Goal: Information Seeking & Learning: Understand process/instructions

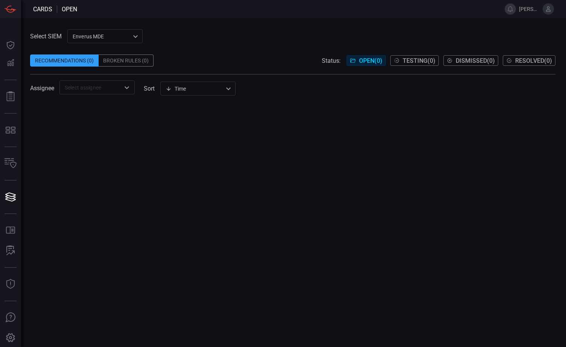
click at [77, 63] on div "Recommendations (0)" at bounding box center [64, 61] width 68 height 12
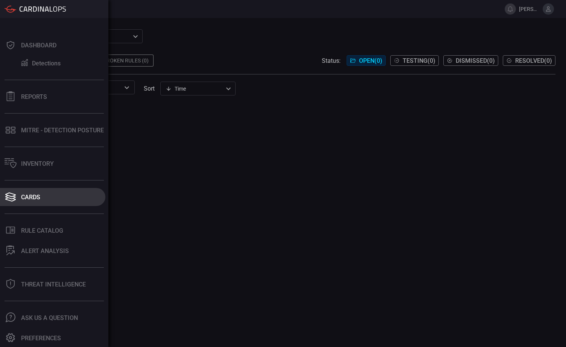
click at [32, 199] on div "Cards" at bounding box center [30, 197] width 19 height 7
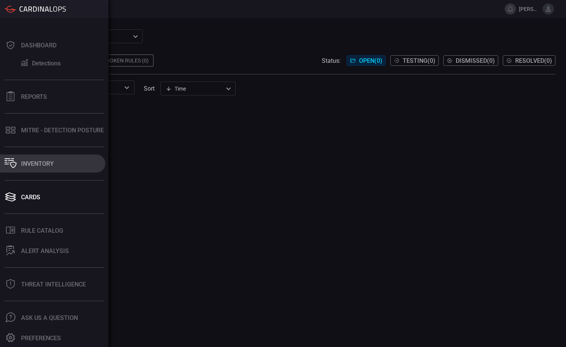
click at [34, 164] on div "Inventory" at bounding box center [37, 163] width 33 height 7
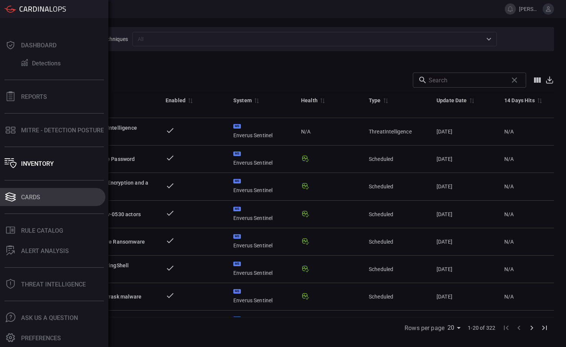
click at [30, 196] on div "Cards" at bounding box center [30, 197] width 19 height 7
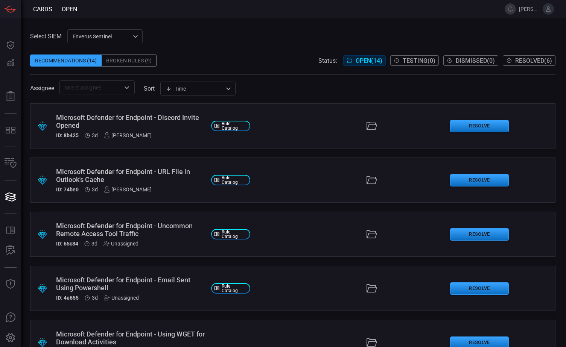
click at [289, 127] on div ".suggested_cards_icon{fill:url(#suggested_cards_icon);} Microsoft Defender for …" at bounding box center [292, 125] width 525 height 45
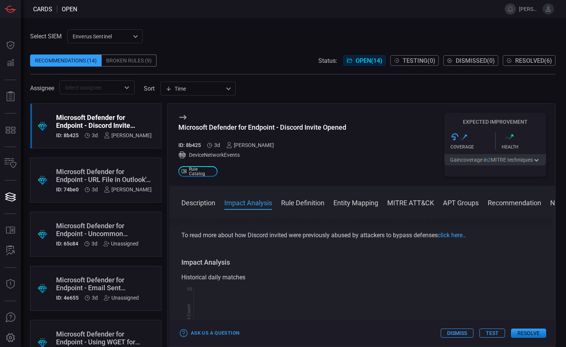
scroll to position [150, 0]
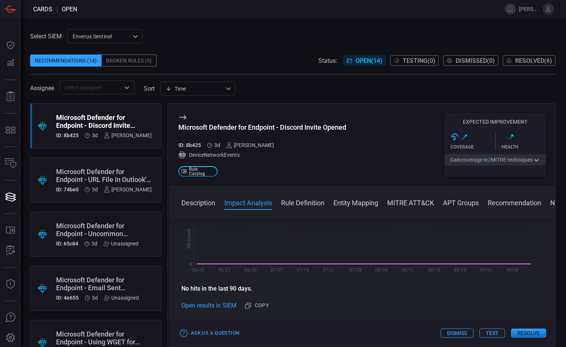
click at [492, 333] on button "Test" at bounding box center [492, 333] width 26 height 9
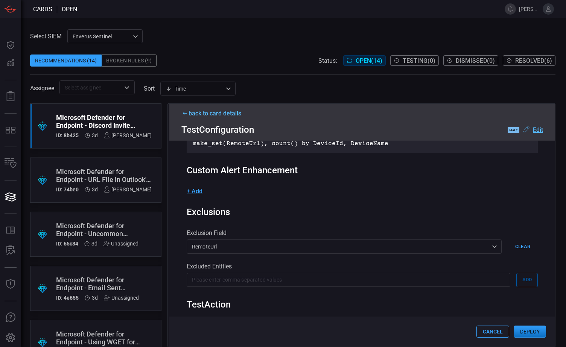
click at [532, 332] on button "Deploy" at bounding box center [529, 332] width 32 height 12
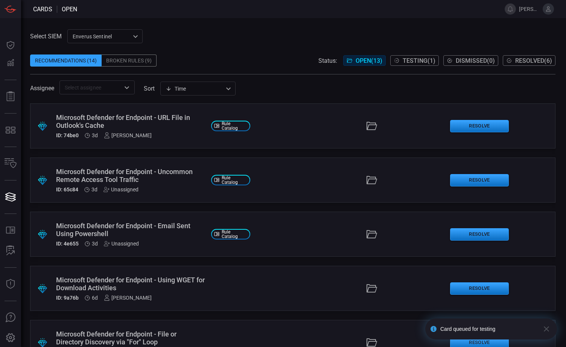
click at [141, 118] on div "Microsoft Defender for Endpoint - URL File in Outlook's Cache" at bounding box center [130, 122] width 149 height 16
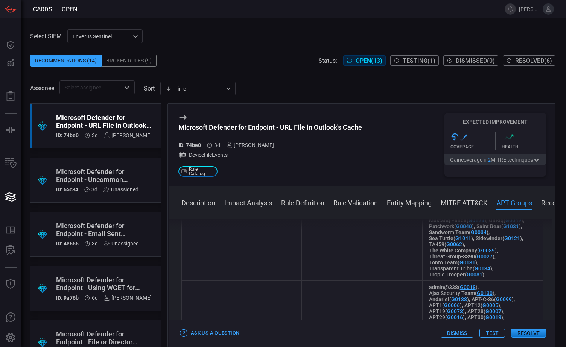
scroll to position [715, 0]
click at [491, 333] on button "Test" at bounding box center [492, 333] width 26 height 9
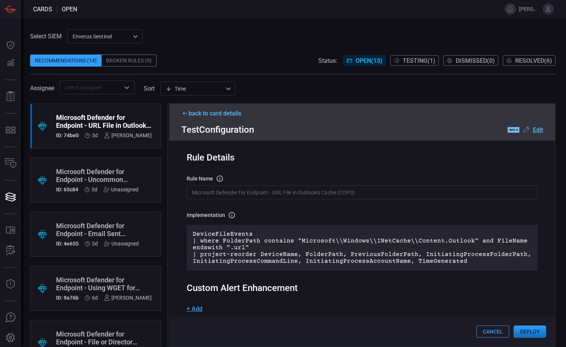
scroll to position [0, 0]
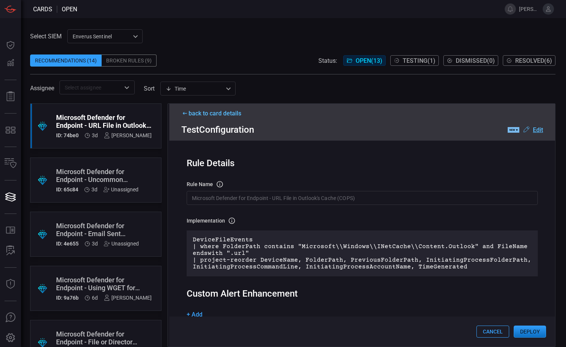
click at [528, 331] on button "Deploy" at bounding box center [529, 332] width 32 height 12
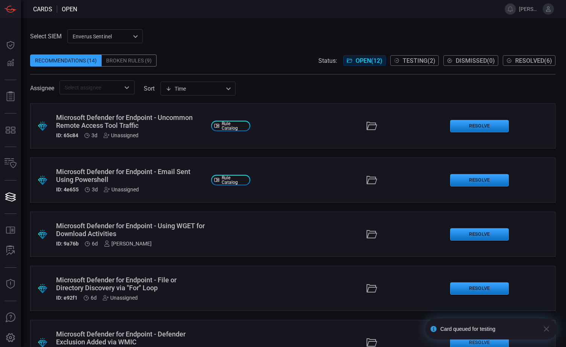
click at [406, 59] on span "Testing ( 2 )" at bounding box center [418, 60] width 33 height 7
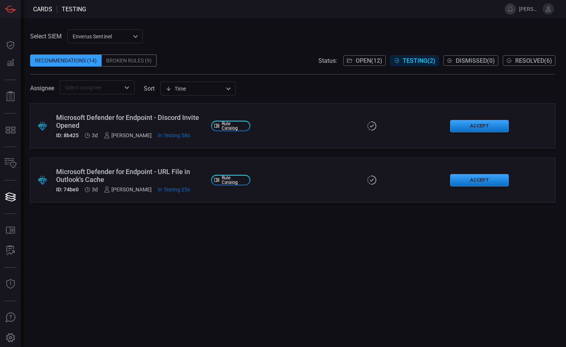
click at [65, 61] on div "Recommendations (14)" at bounding box center [65, 61] width 71 height 12
click at [357, 59] on span "Open ( 12 )" at bounding box center [368, 60] width 27 height 7
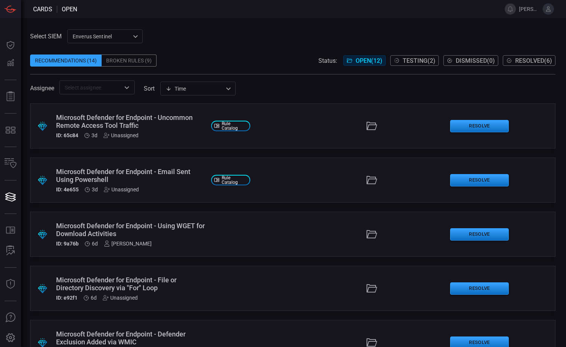
click at [149, 119] on div "Microsoft Defender for Endpoint - Uncommon Remote Access Tool Traffic" at bounding box center [130, 122] width 149 height 16
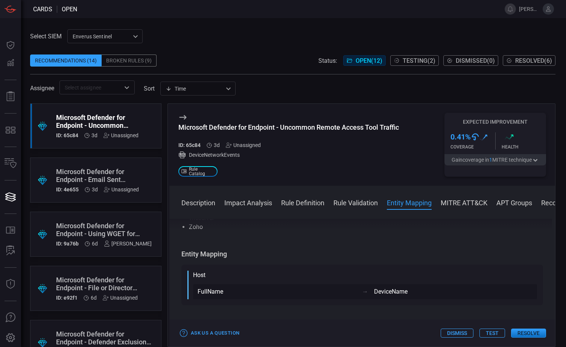
scroll to position [1956, 0]
click at [493, 334] on button "Test" at bounding box center [492, 333] width 26 height 9
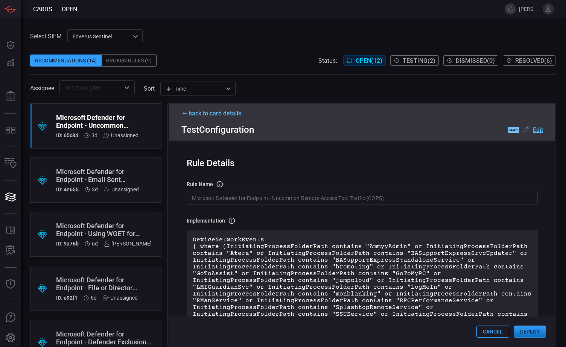
click at [527, 334] on button "Deploy" at bounding box center [529, 332] width 32 height 12
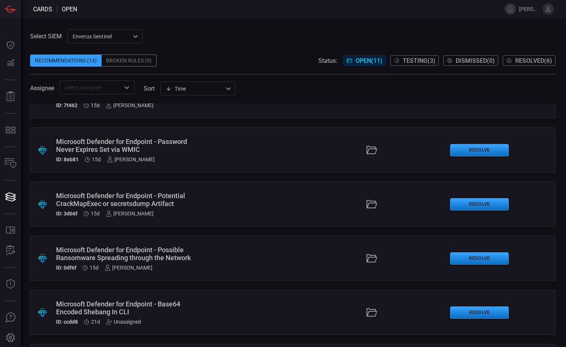
scroll to position [339, 0]
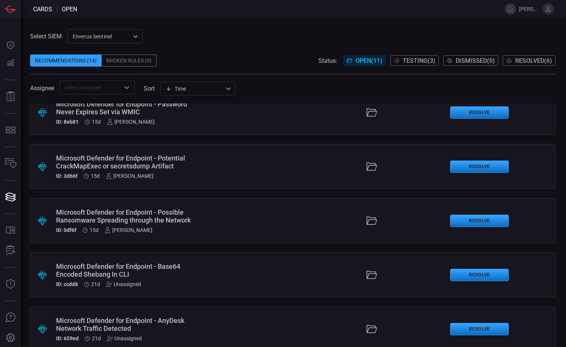
click at [245, 217] on div ".suggested_cards_icon{fill:url(#suggested_cards_icon);} Microsoft Defender for …" at bounding box center [292, 220] width 525 height 45
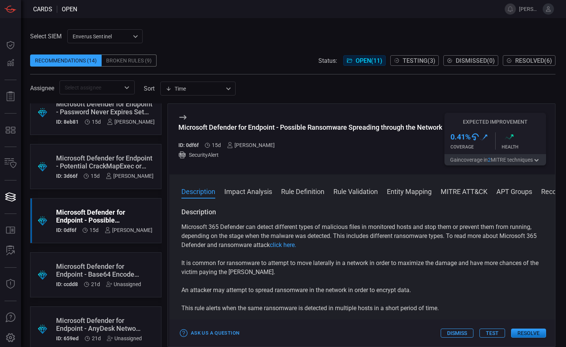
click at [414, 58] on span "Testing ( 3 )" at bounding box center [418, 60] width 33 height 7
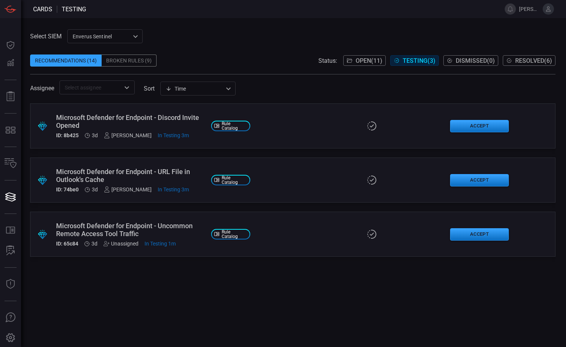
click at [124, 244] on div "Unassigned" at bounding box center [120, 244] width 35 height 6
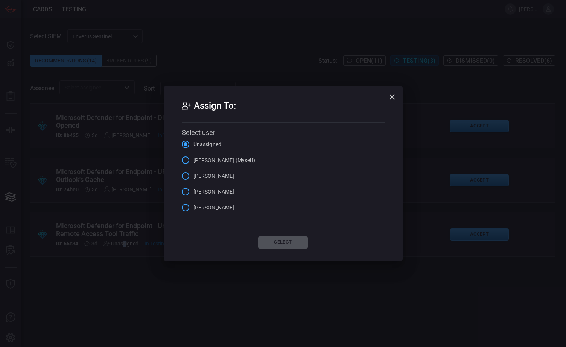
drag, startPoint x: 124, startPoint y: 244, endPoint x: 184, endPoint y: 161, distance: 102.8
click at [184, 161] on input "[PERSON_NAME] (Myself)" at bounding box center [186, 160] width 16 height 16
click at [281, 241] on button "Select" at bounding box center [283, 243] width 50 height 12
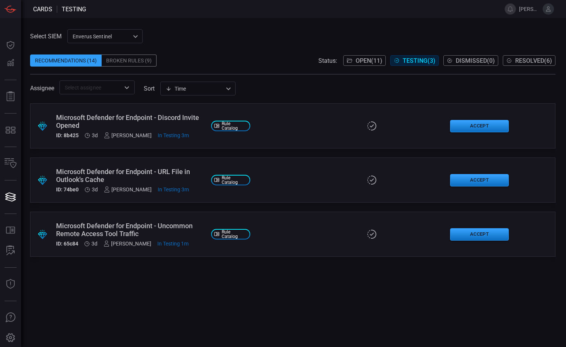
click at [231, 125] on span "Rule Catalog" at bounding box center [235, 125] width 26 height 9
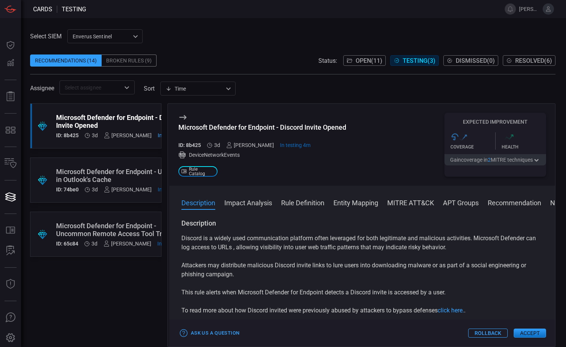
click at [263, 13] on span at bounding box center [290, 9] width 409 height 18
click at [464, 205] on button "APT Groups" at bounding box center [461, 202] width 36 height 9
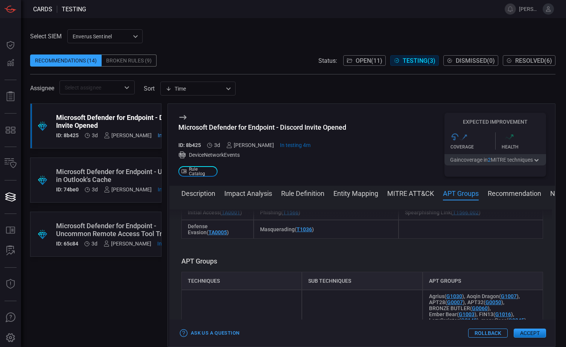
scroll to position [539, 0]
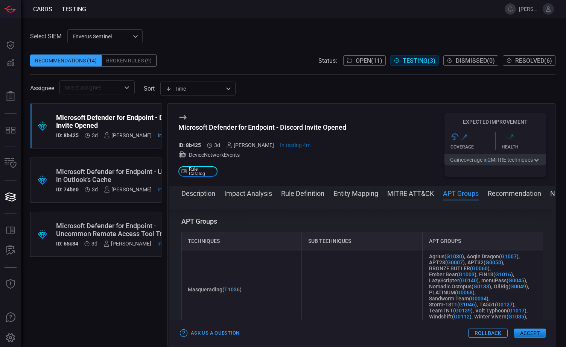
click at [246, 193] on button "Impact Analysis" at bounding box center [248, 192] width 48 height 9
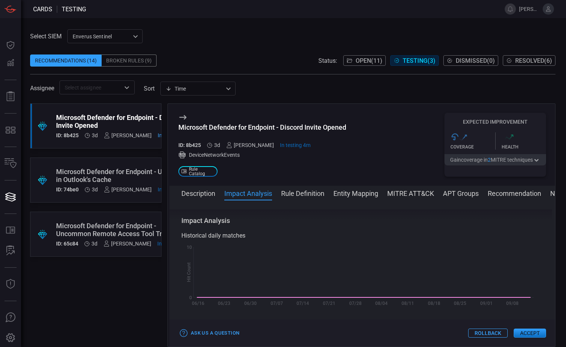
scroll to position [107, 0]
click at [302, 191] on button "Rule Definition" at bounding box center [302, 192] width 43 height 9
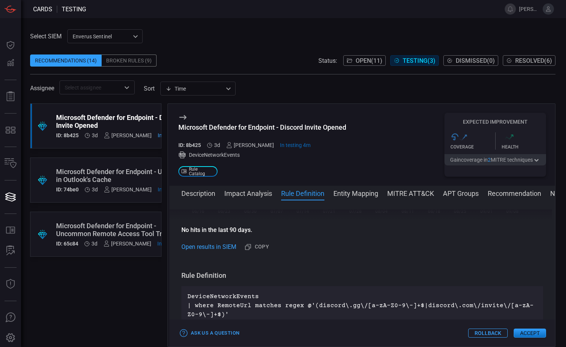
scroll to position [254, 0]
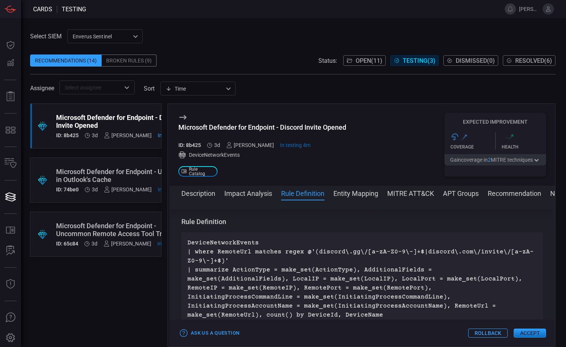
click at [351, 193] on button "Entity Mapping" at bounding box center [355, 192] width 45 height 9
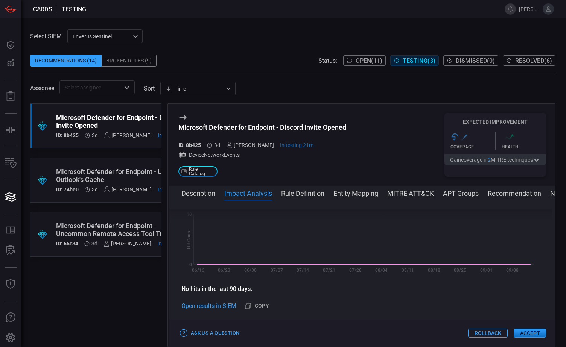
scroll to position [113, 0]
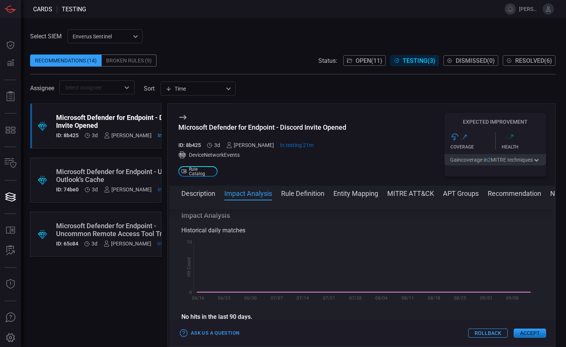
click at [110, 173] on div "Microsoft Defender for Endpoint - URL File in Outlook's Cache" at bounding box center [124, 176] width 136 height 16
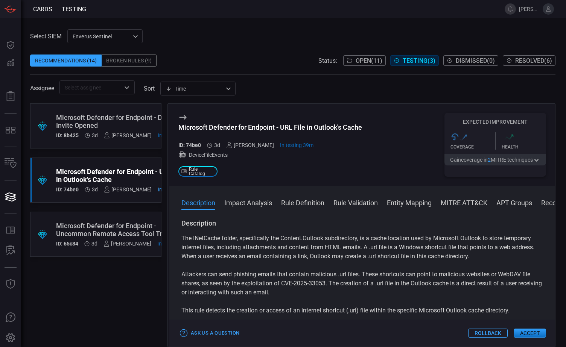
click at [107, 227] on div "Microsoft Defender for Endpoint - Uncommon Remote Access Tool Traffic" at bounding box center [123, 230] width 135 height 16
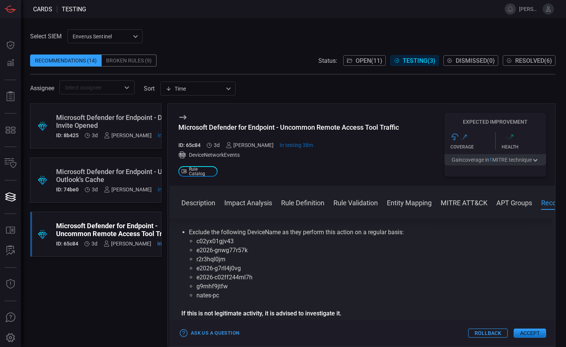
scroll to position [2270, 0]
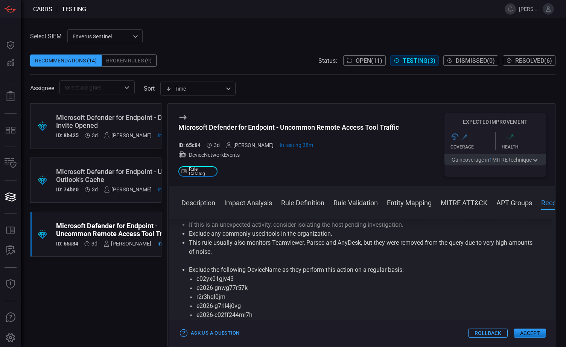
drag, startPoint x: 231, startPoint y: 317, endPoint x: 196, endPoint y: 317, distance: 34.6
click at [196, 320] on li "g9mhf9jtfw" at bounding box center [361, 324] width 331 height 9
drag, startPoint x: 196, startPoint y: 317, endPoint x: 206, endPoint y: 317, distance: 9.4
copy li "g9mhf9jtfw"
drag, startPoint x: 228, startPoint y: 287, endPoint x: 194, endPoint y: 290, distance: 33.6
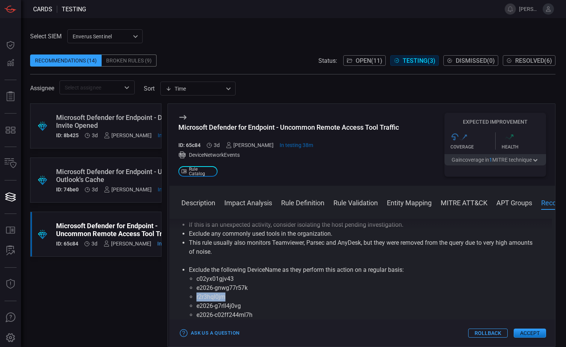
click at [194, 290] on ul "c02yx01gjv43 e2026-gnwg77r57k r2r3hql0jm e2026-g7rll4j0vg e2026-c02ff244ml7h g9…" at bounding box center [362, 306] width 346 height 63
drag, startPoint x: 194, startPoint y: 290, endPoint x: 206, endPoint y: 287, distance: 11.9
copy li "r2r3hql0jm"
drag, startPoint x: 251, startPoint y: 278, endPoint x: 197, endPoint y: 281, distance: 53.8
click at [197, 284] on li "e2026-gnwg77r57k" at bounding box center [361, 288] width 331 height 9
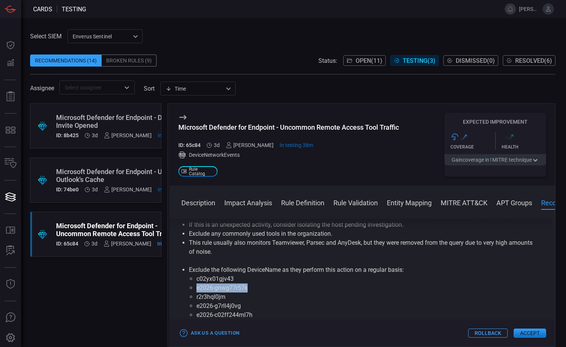
drag, startPoint x: 197, startPoint y: 281, endPoint x: 213, endPoint y: 279, distance: 15.9
copy li "e2026-gnwg77r57k"
drag, startPoint x: 245, startPoint y: 298, endPoint x: 196, endPoint y: 298, distance: 49.3
click at [196, 298] on ul "c02yx01gjv43 e2026-gnwg77r57k r2r3hql0jm e2026-g7rll4j0vg e2026-c02ff244ml7h g9…" at bounding box center [362, 306] width 346 height 63
drag, startPoint x: 196, startPoint y: 298, endPoint x: 206, endPoint y: 298, distance: 10.5
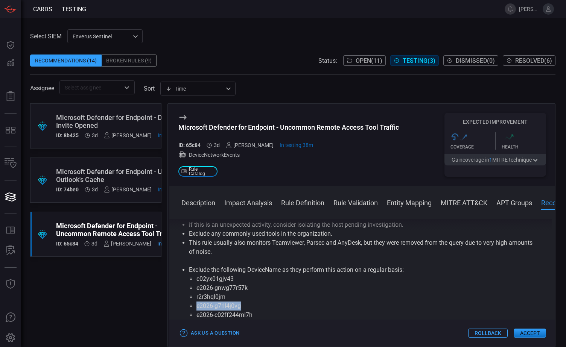
copy li "e2026-g7rll4j0vg"
drag, startPoint x: 256, startPoint y: 307, endPoint x: 193, endPoint y: 307, distance: 62.4
click at [193, 307] on ul "c02yx01gjv43 e2026-gnwg77r57k r2r3hql0jm e2026-g7rll4j0vg e2026-c02ff244ml7h g9…" at bounding box center [362, 306] width 346 height 63
drag, startPoint x: 193, startPoint y: 307, endPoint x: 210, endPoint y: 307, distance: 16.9
copy li "e2026-c02ff244ml7h"
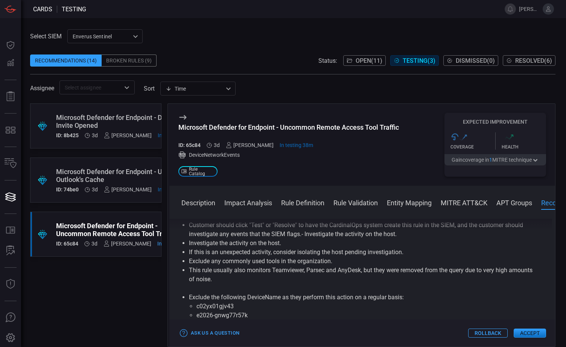
scroll to position [2232, 0]
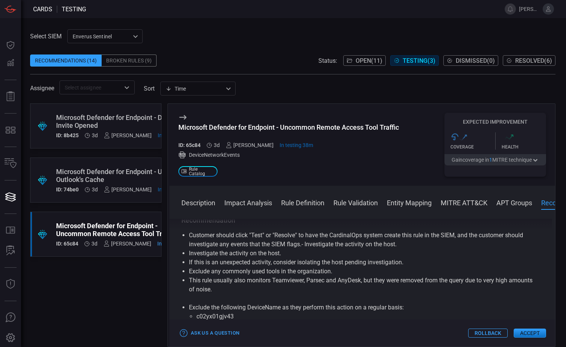
click at [304, 203] on button "Rule Definition" at bounding box center [302, 202] width 43 height 9
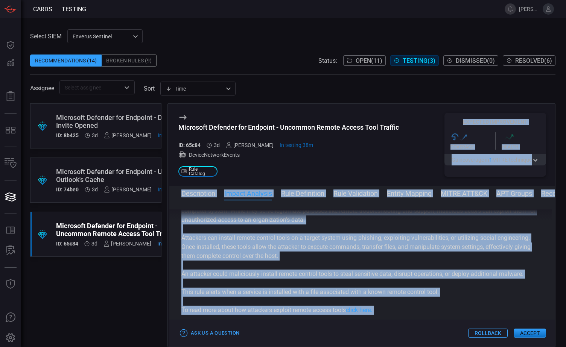
scroll to position [0, 0]
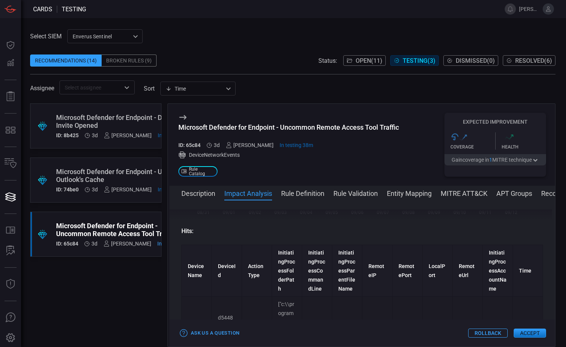
drag, startPoint x: 186, startPoint y: 241, endPoint x: 382, endPoint y: 333, distance: 217.1
click at [382, 333] on div "Microsoft Defender for Endpoint - Uncommon Remote Access Tool Traffic ID: 65c84…" at bounding box center [361, 225] width 388 height 244
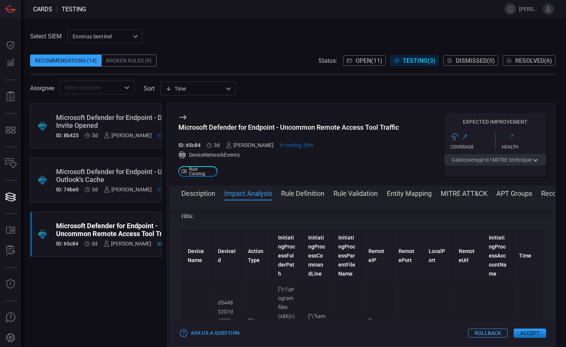
drag, startPoint x: 382, startPoint y: 333, endPoint x: 375, endPoint y: 301, distance: 33.4
click at [381, 314] on td "["[TECHNICAL_ID]"]" at bounding box center [377, 335] width 30 height 106
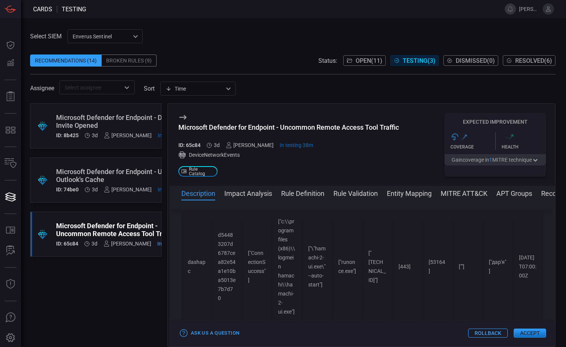
scroll to position [0, 0]
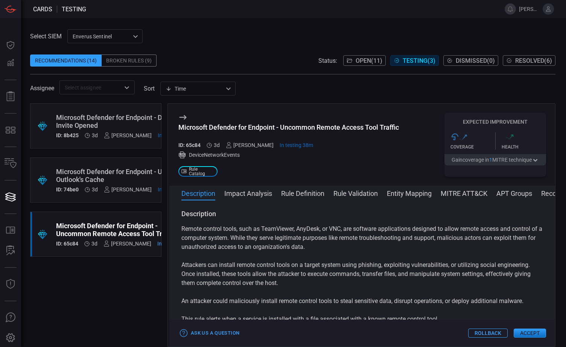
click at [299, 194] on button "Rule Definition" at bounding box center [302, 192] width 43 height 9
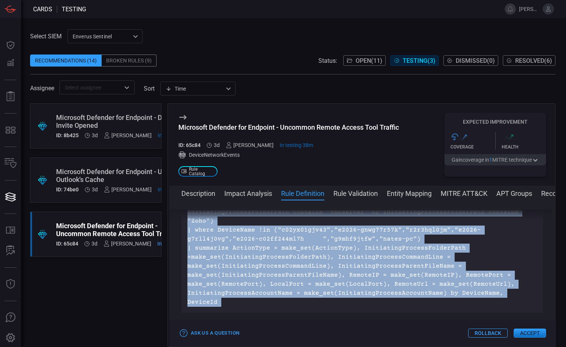
scroll to position [1648, 0]
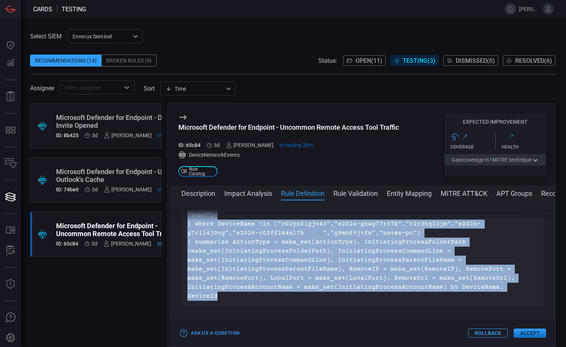
drag, startPoint x: 183, startPoint y: 242, endPoint x: 525, endPoint y: 290, distance: 345.7
click at [525, 290] on div "DeviceNetworkEvents | where DeviceName !in ("c02yx01gjv43","e2026-gnwg77r57k","…" at bounding box center [361, 197] width 361 height 220
copy p "DeviceNetworkEvents | where (InitiatingProcessFolderPath contains "AmmyyAdmin" …"
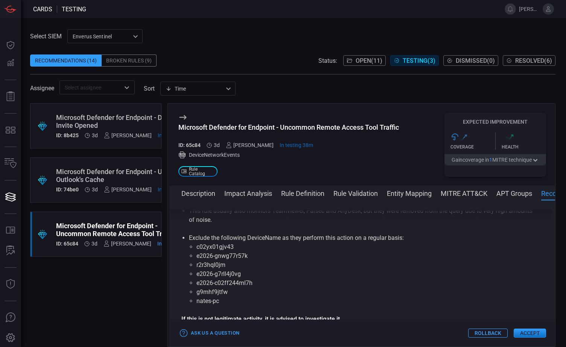
scroll to position [2287, 0]
